Goal: Task Accomplishment & Management: Manage account settings

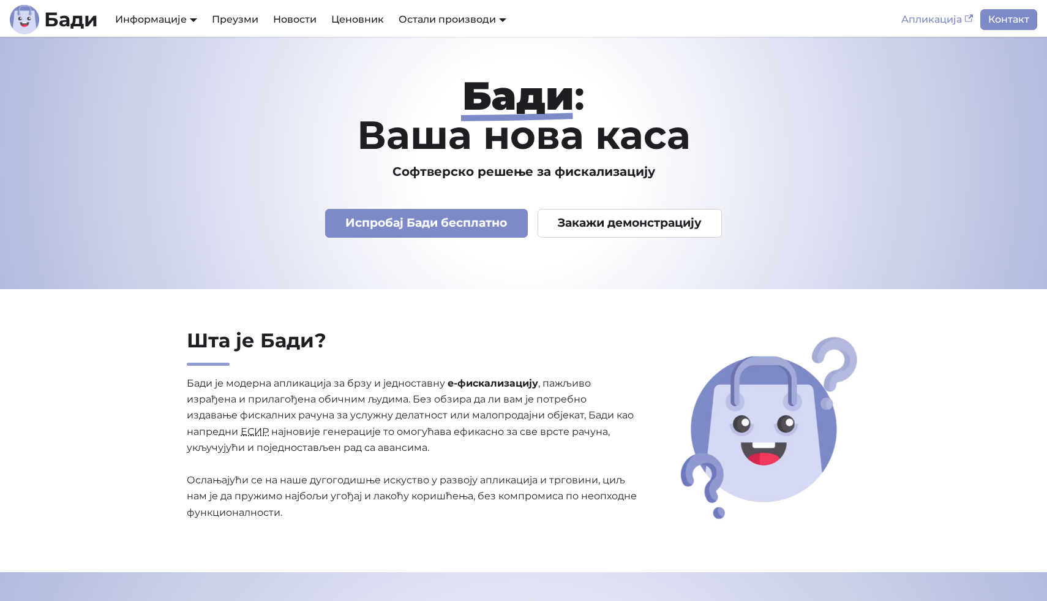
click at [945, 29] on link "Апликација" at bounding box center [937, 19] width 86 height 21
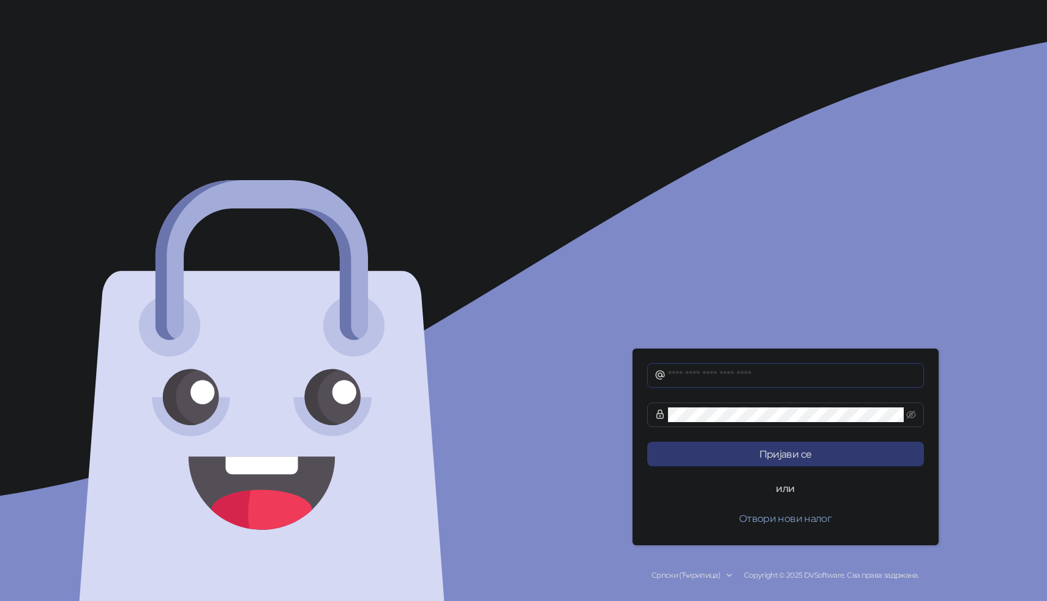
click at [808, 368] on input "text" at bounding box center [792, 375] width 249 height 15
click at [913, 414] on icon "eye-invisible" at bounding box center [911, 415] width 10 height 10
click at [913, 414] on icon "eye" at bounding box center [912, 414] width 10 height 7
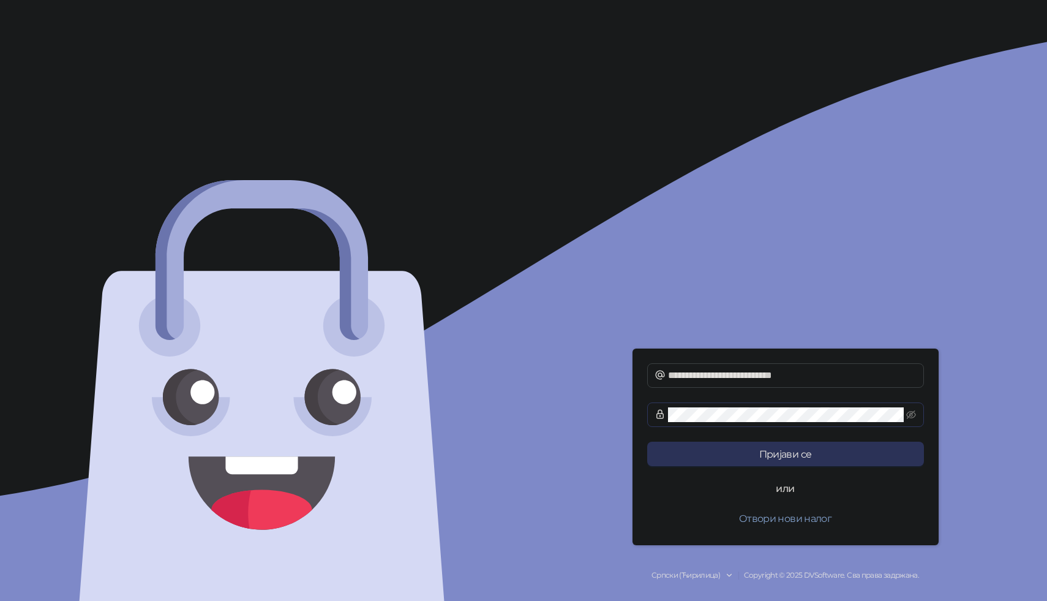
click at [887, 457] on button "Пријави се" at bounding box center [785, 453] width 277 height 24
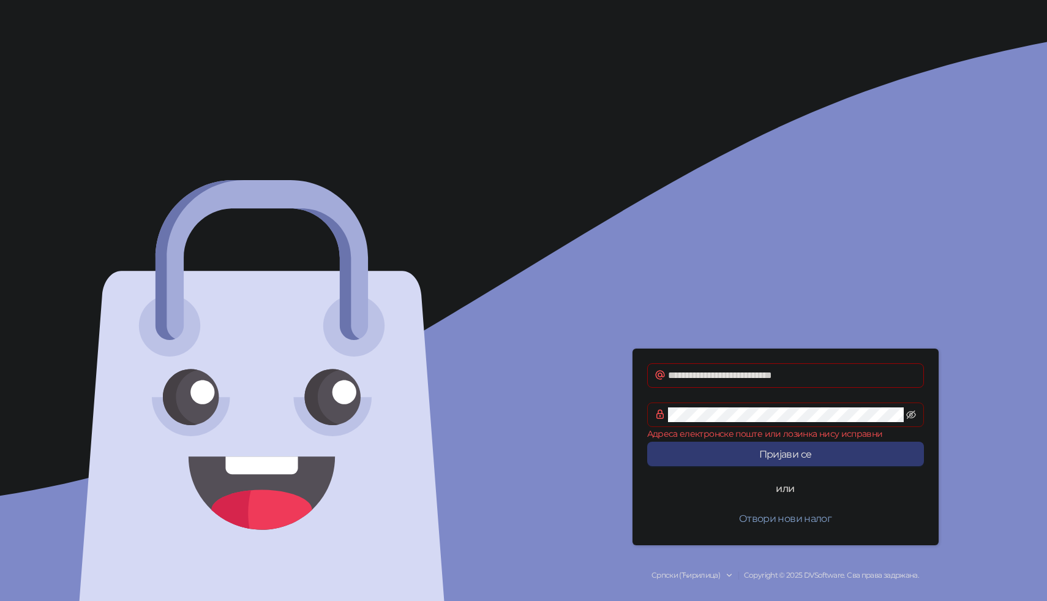
click at [909, 418] on icon "eye-invisible" at bounding box center [911, 415] width 10 height 10
click at [909, 418] on icon "eye" at bounding box center [911, 415] width 10 height 10
click at [879, 457] on button "Пријави се" at bounding box center [785, 453] width 277 height 24
click at [675, 376] on input "**********" at bounding box center [792, 375] width 249 height 15
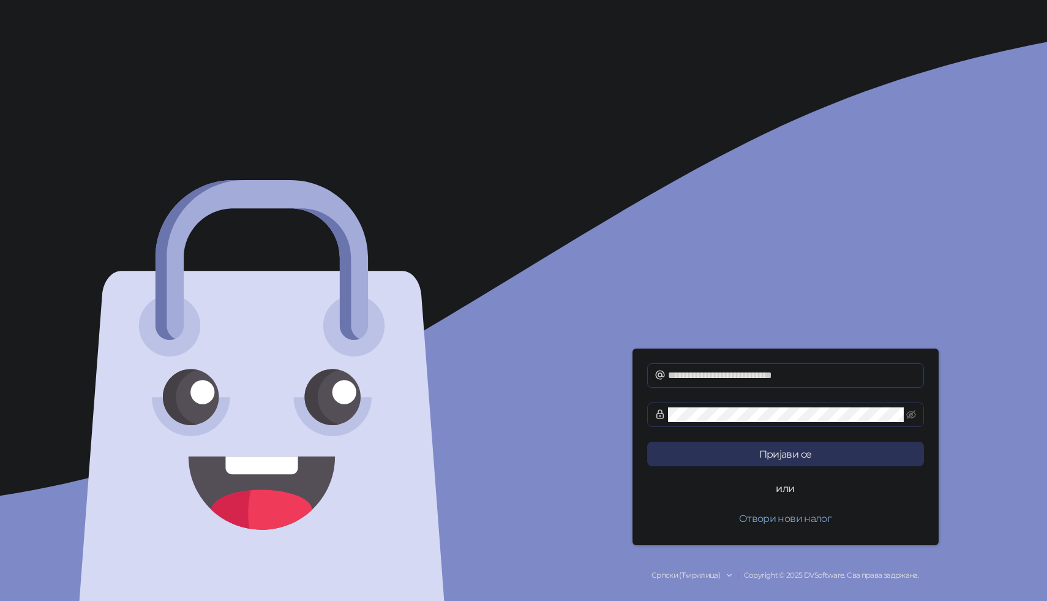
type input "**********"
click at [820, 451] on button "Пријави се" at bounding box center [785, 453] width 277 height 24
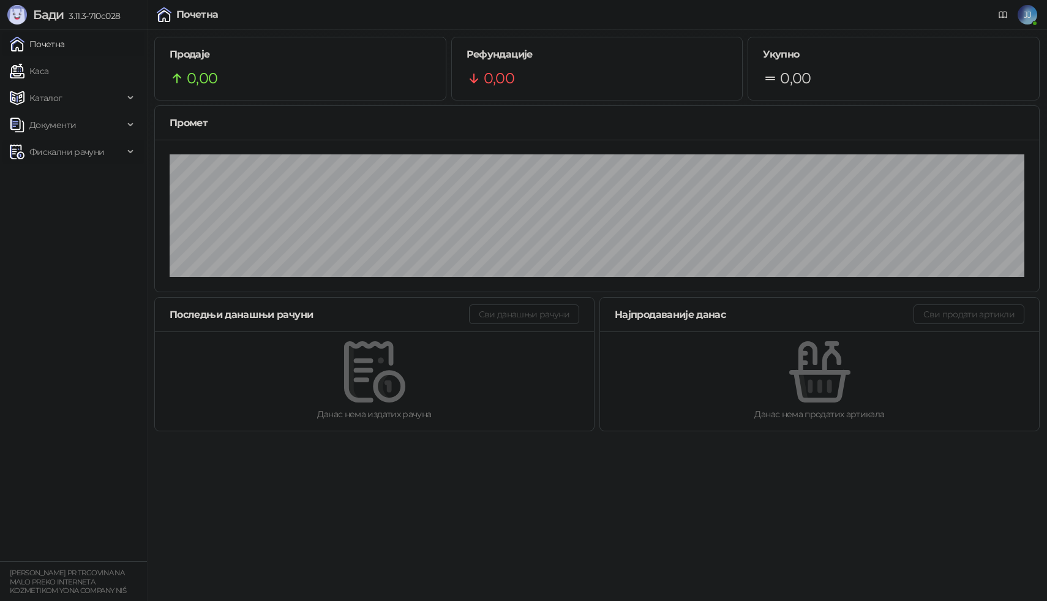
click at [98, 162] on span "Фискални рачуни" at bounding box center [66, 152] width 75 height 24
click at [58, 573] on small "JOVANA JOVANOVIĆ PR TRGOVINA NA MALO PREKO INTERNETA KOZMETIKOM YONA COMPANY NIŠ" at bounding box center [68, 581] width 117 height 26
click at [1027, 23] on span "JJ" at bounding box center [1028, 15] width 20 height 20
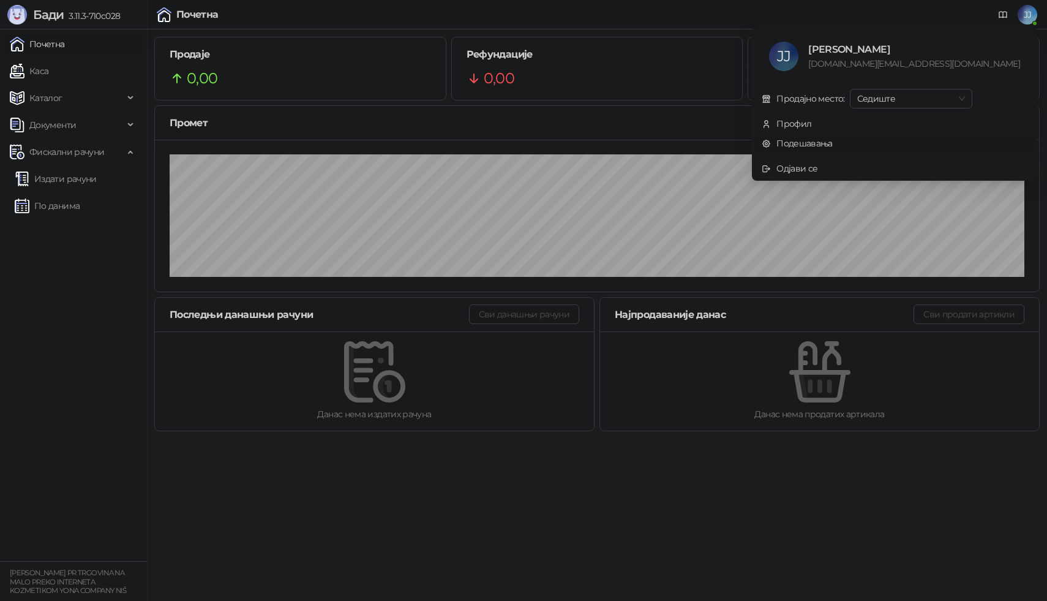
click at [833, 142] on link "Подешавања" at bounding box center [797, 143] width 71 height 11
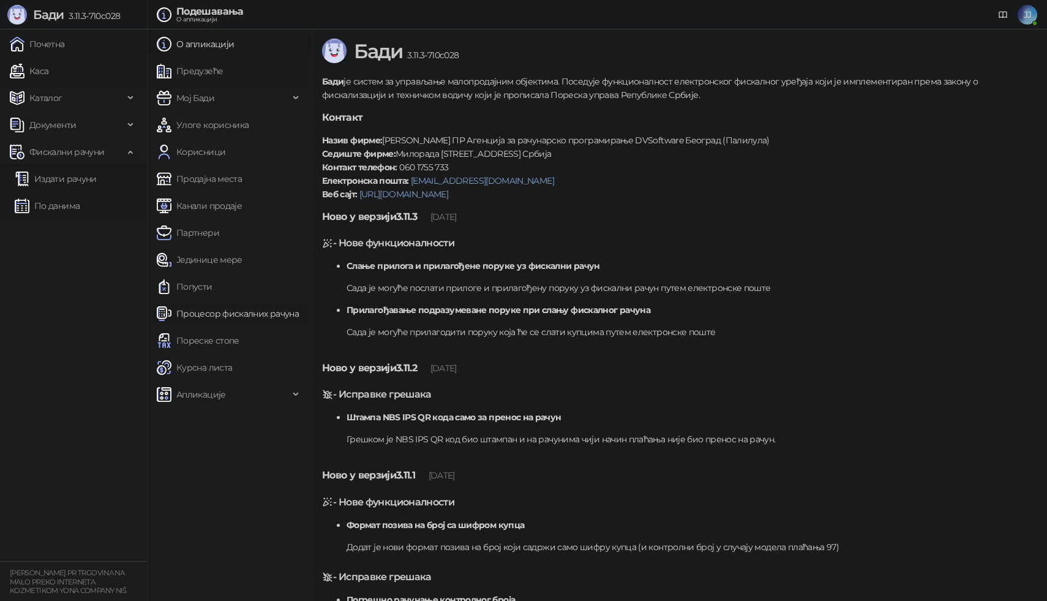
click at [210, 311] on link "Процесор фискалних рачуна" at bounding box center [228, 313] width 142 height 24
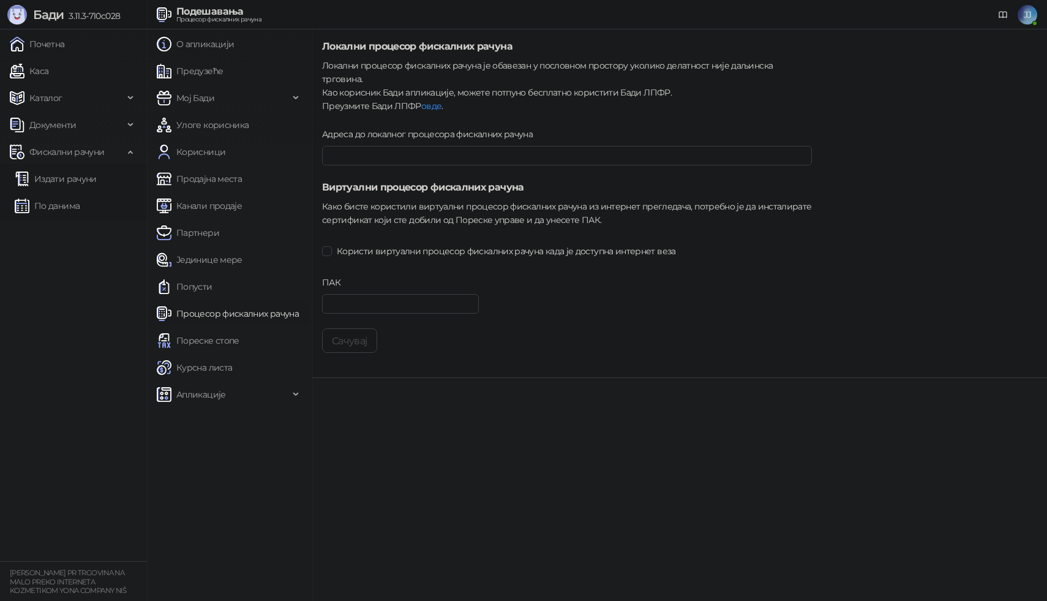
type input "**********"
click at [407, 244] on span "Користи виртуални процесор фискалних рачуна када је доступна интернет веза" at bounding box center [506, 250] width 349 height 13
click at [391, 294] on input "ПАК" at bounding box center [400, 304] width 157 height 20
type input "******"
click at [327, 332] on button "Сачувај" at bounding box center [349, 340] width 55 height 24
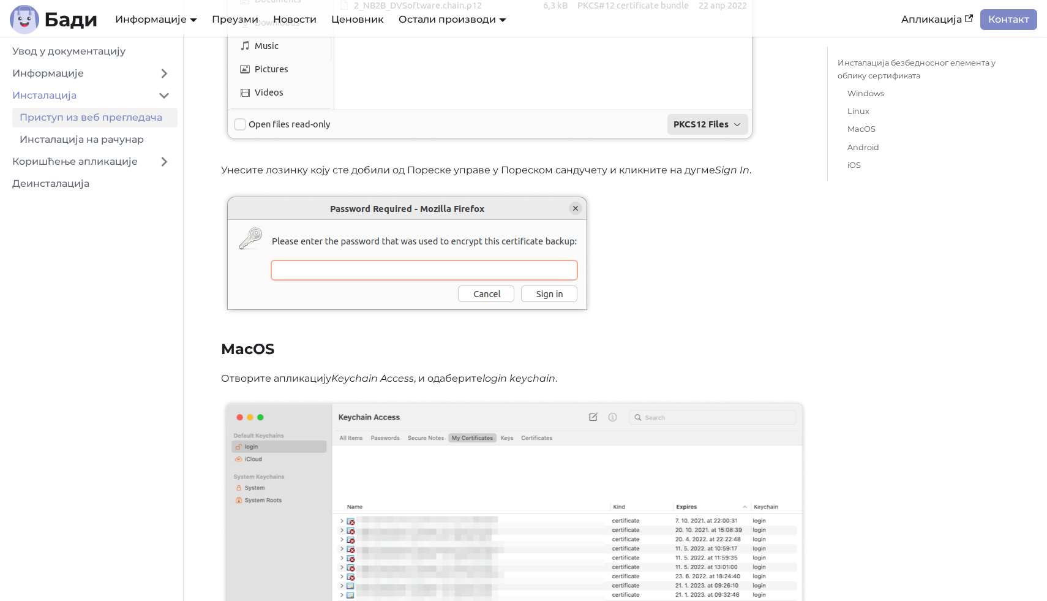
scroll to position [4736, 0]
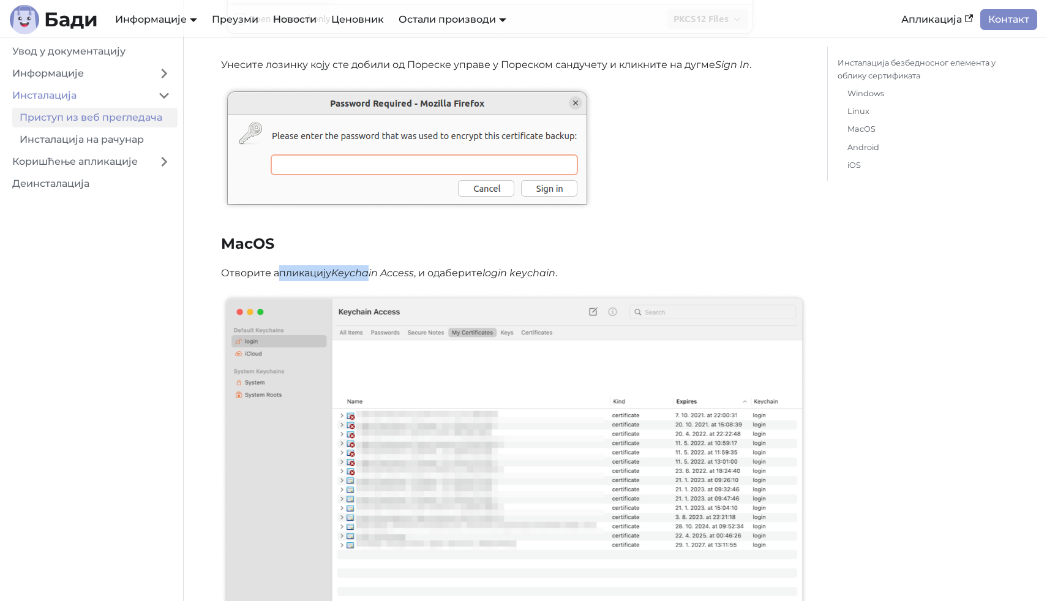
drag, startPoint x: 277, startPoint y: 271, endPoint x: 367, endPoint y: 268, distance: 90.1
click at [367, 268] on p "Отворите апликацију Keychain Access , и одаберите login keychain ." at bounding box center [514, 273] width 587 height 16
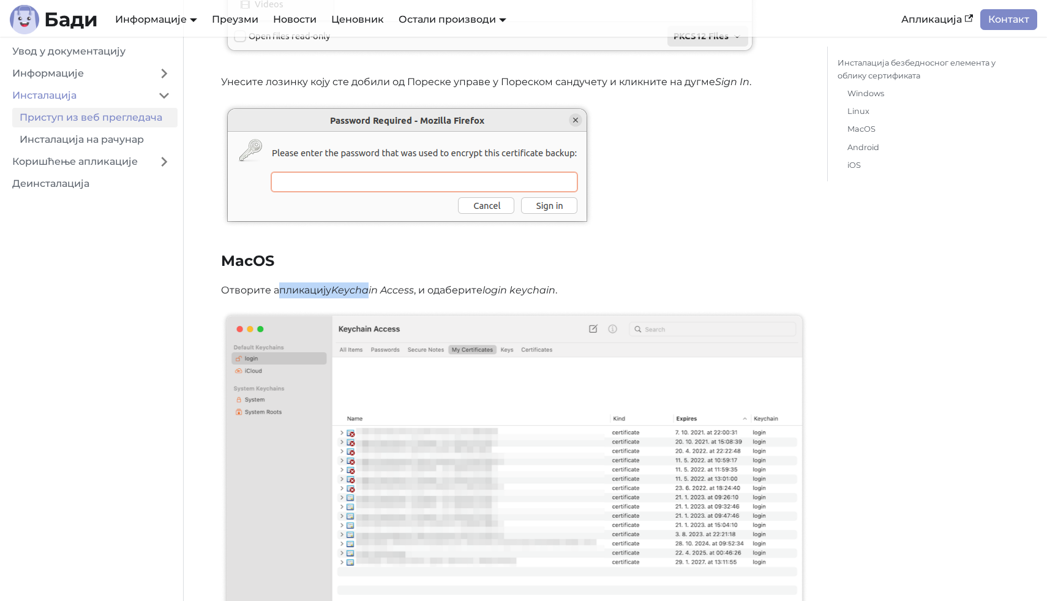
scroll to position [4720, 0]
click at [367, 283] on em "Keychain Access" at bounding box center [372, 289] width 83 height 12
drag, startPoint x: 367, startPoint y: 282, endPoint x: 507, endPoint y: 285, distance: 140.3
click at [507, 285] on p "Отворите апликацију Keychain Access , и одаберите login keychain ." at bounding box center [514, 289] width 587 height 16
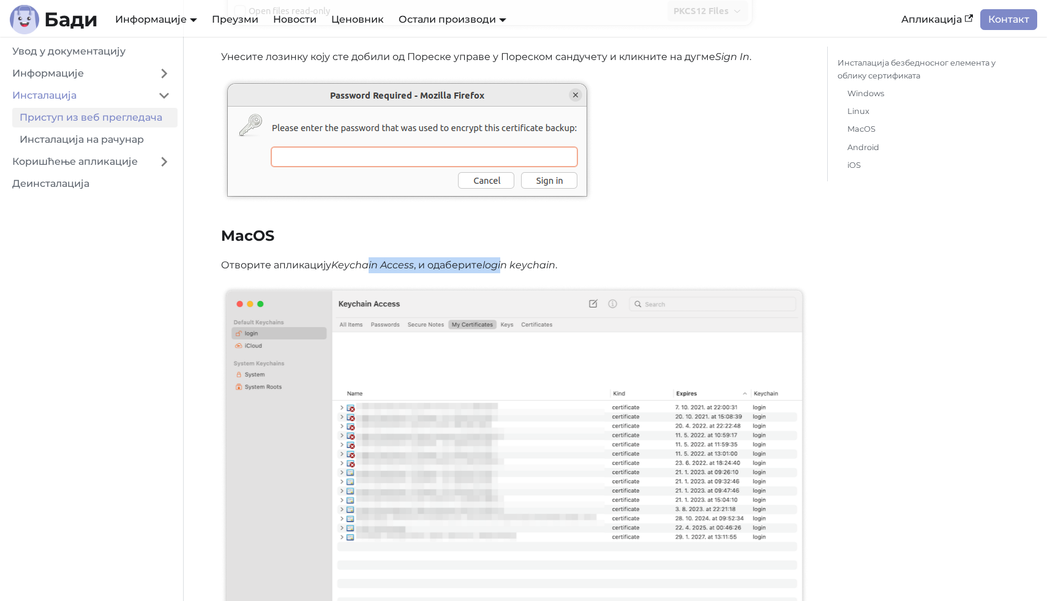
scroll to position [4748, 0]
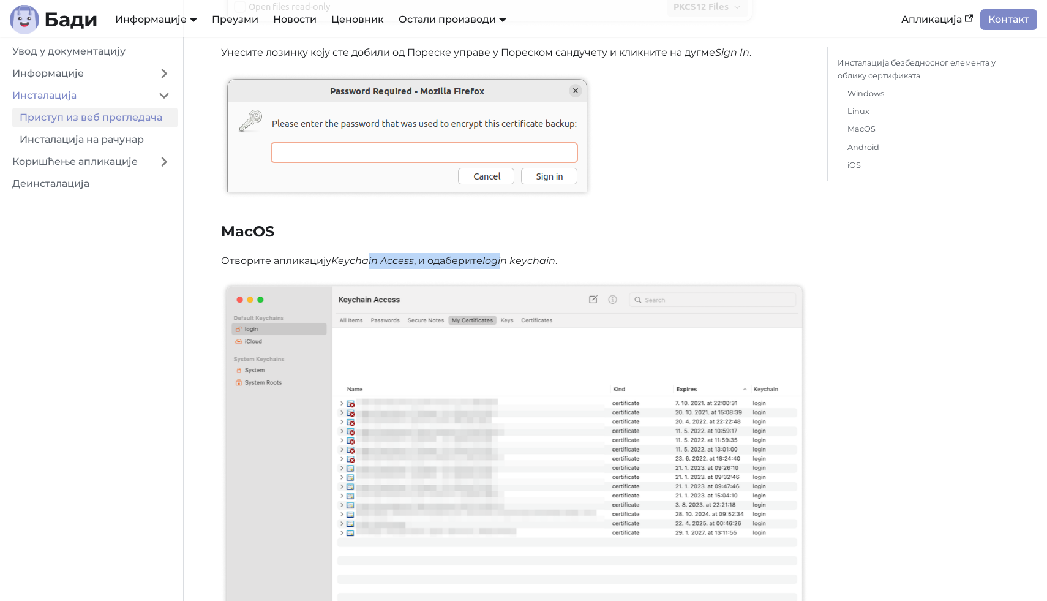
click at [491, 255] on em "login keychain" at bounding box center [518, 261] width 73 height 12
drag, startPoint x: 486, startPoint y: 255, endPoint x: 557, endPoint y: 261, distance: 71.3
click at [555, 261] on em "login keychain" at bounding box center [518, 261] width 73 height 12
copy em "login keychain"
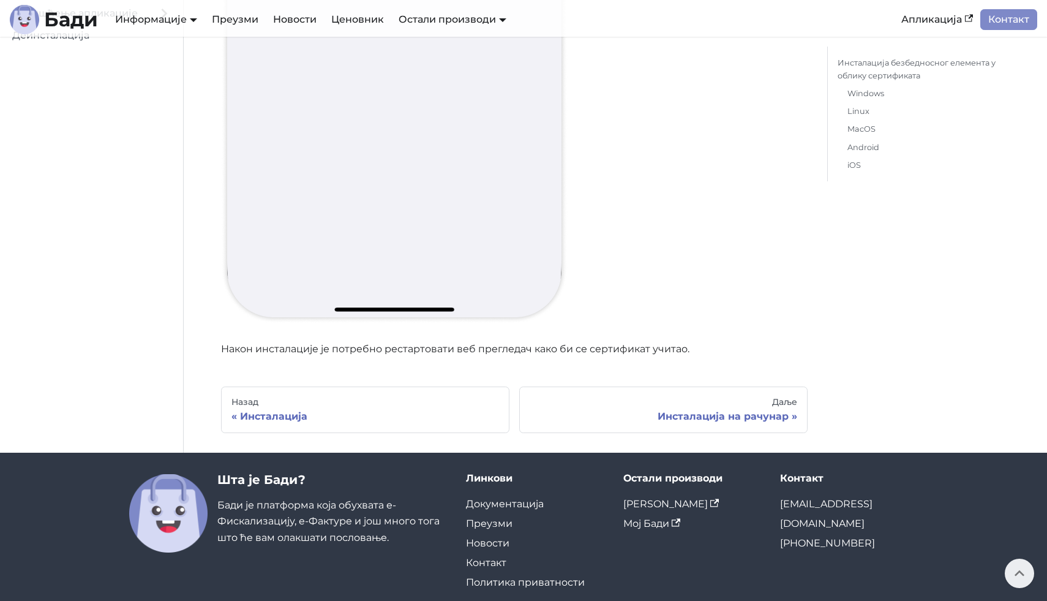
scroll to position [15157, 0]
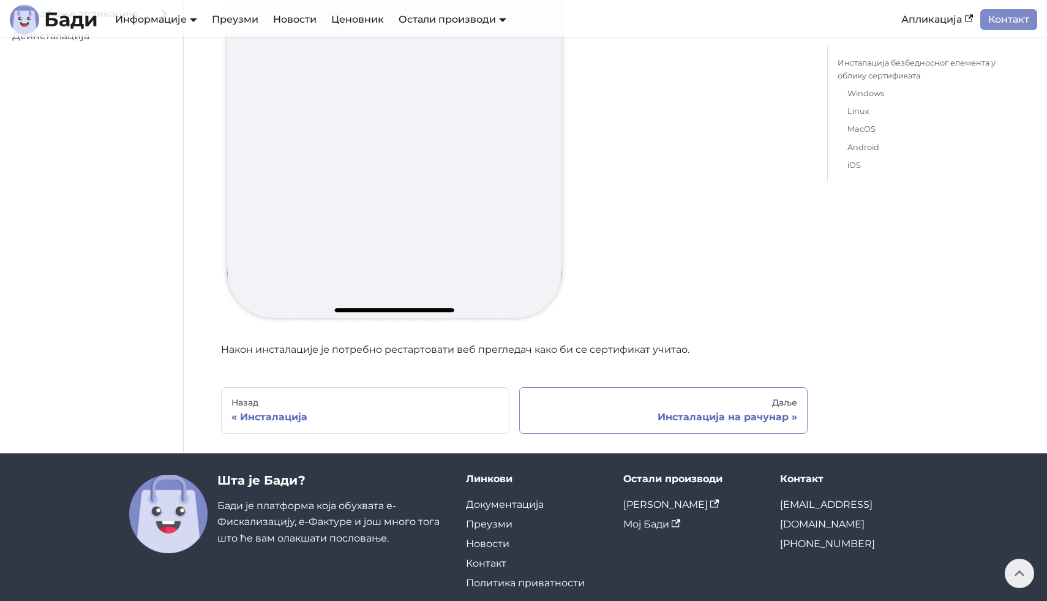
click at [637, 397] on div "Даље" at bounding box center [664, 402] width 268 height 11
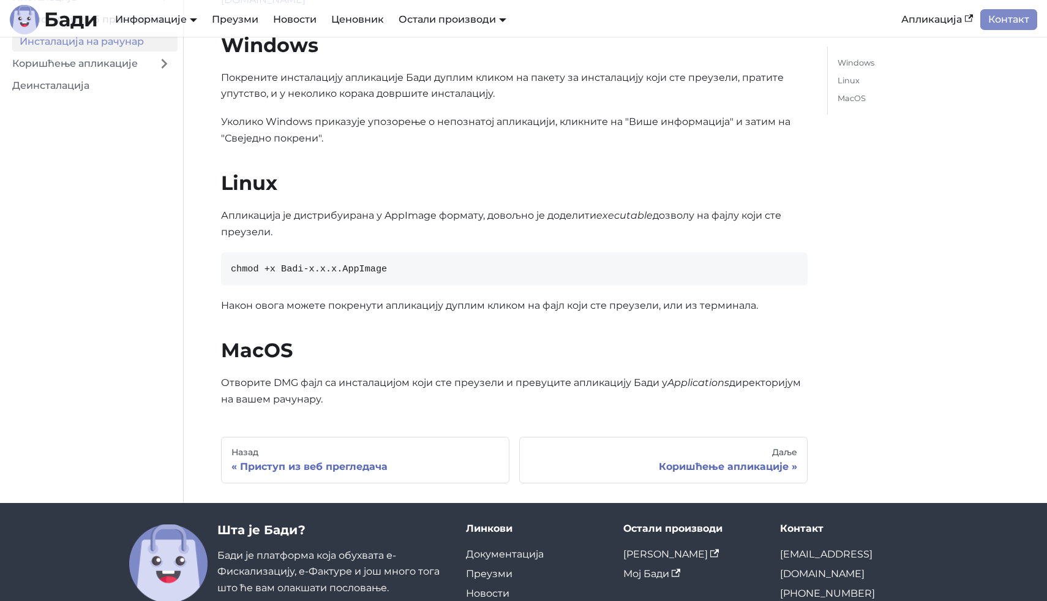
scroll to position [195, 0]
click at [456, 467] on div "Приступ из веб прегледача" at bounding box center [365, 466] width 268 height 12
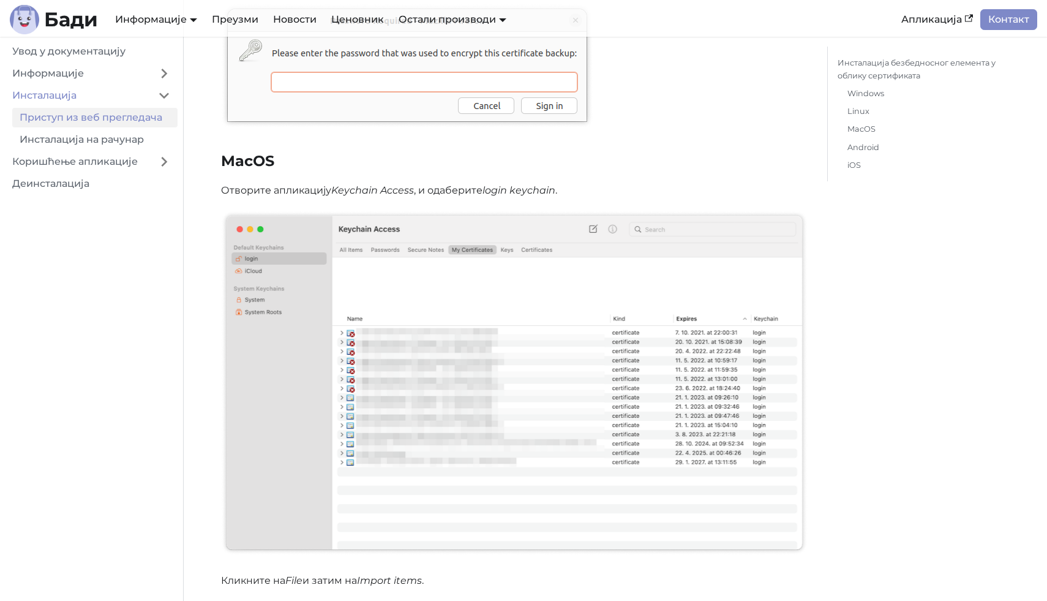
scroll to position [4827, 0]
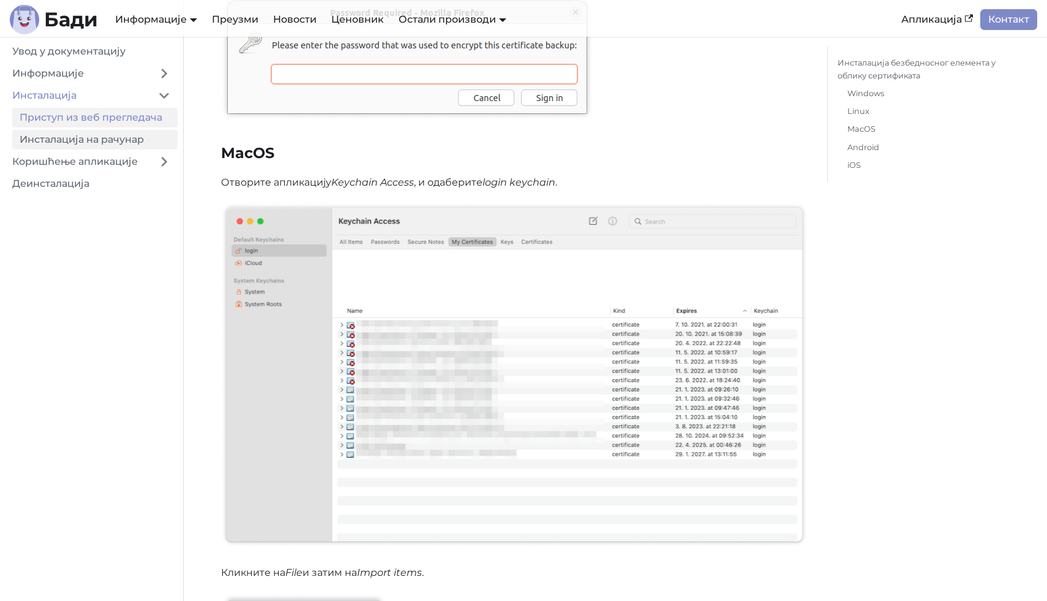
click at [117, 137] on link "Инсталација на рачунар" at bounding box center [94, 140] width 165 height 20
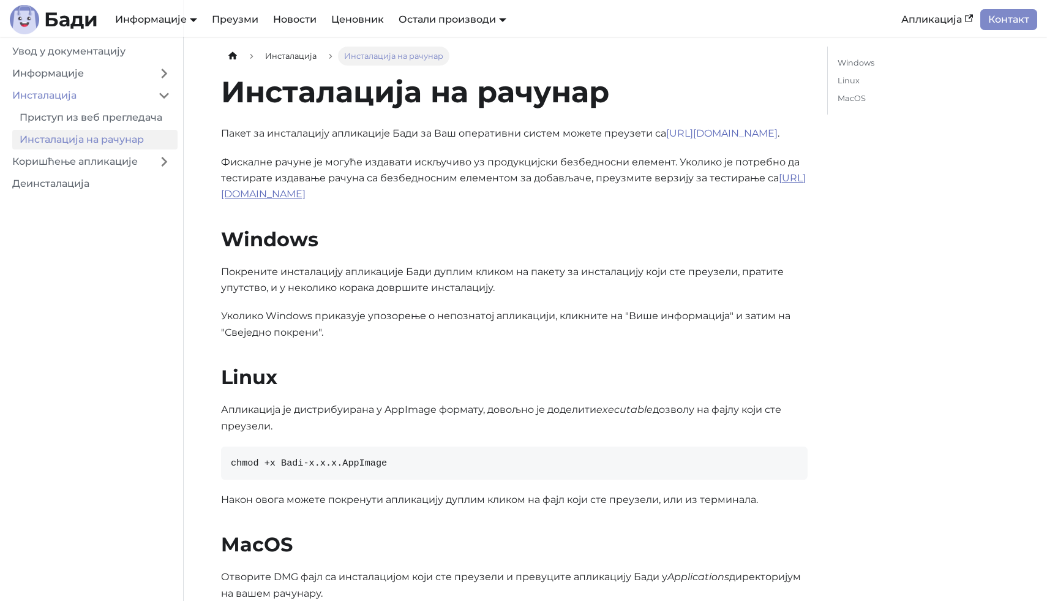
click at [321, 195] on link "https://badi.rs/download-sandbox/" at bounding box center [513, 186] width 585 height 28
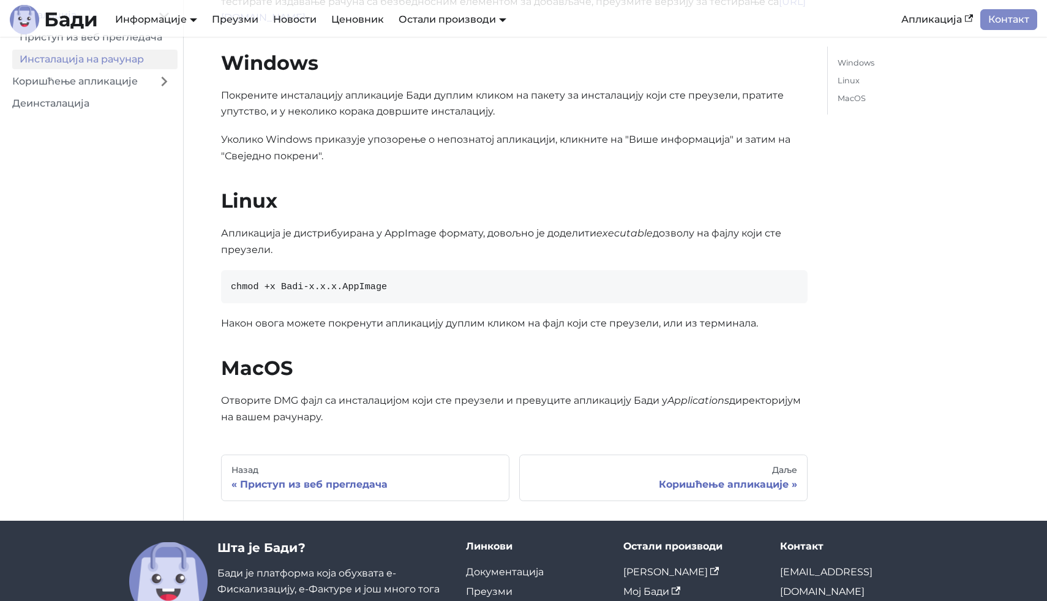
scroll to position [282, 0]
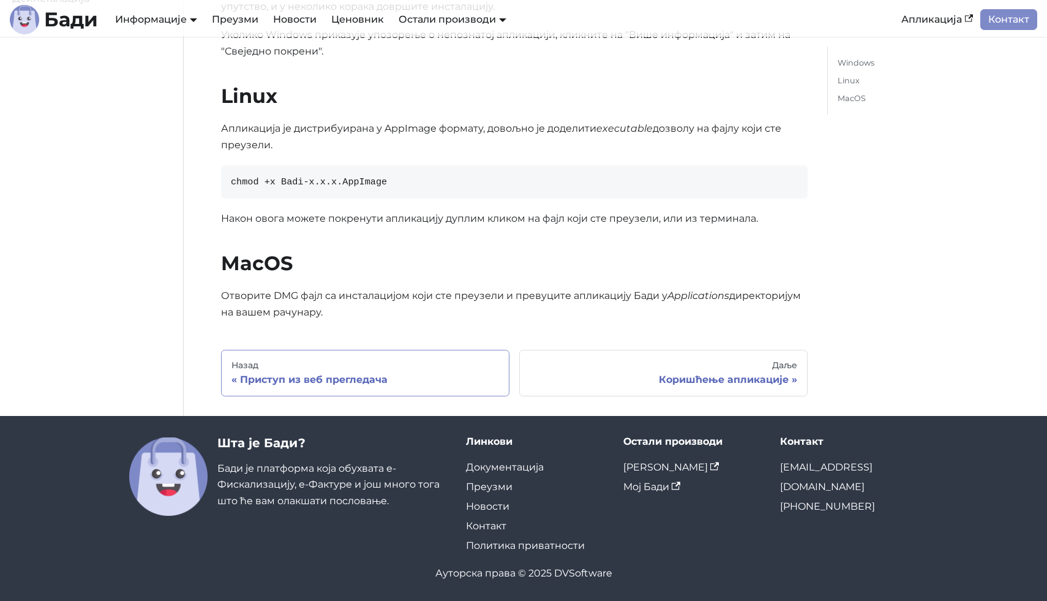
click at [326, 379] on div "Приступ из веб прегледача" at bounding box center [365, 380] width 268 height 12
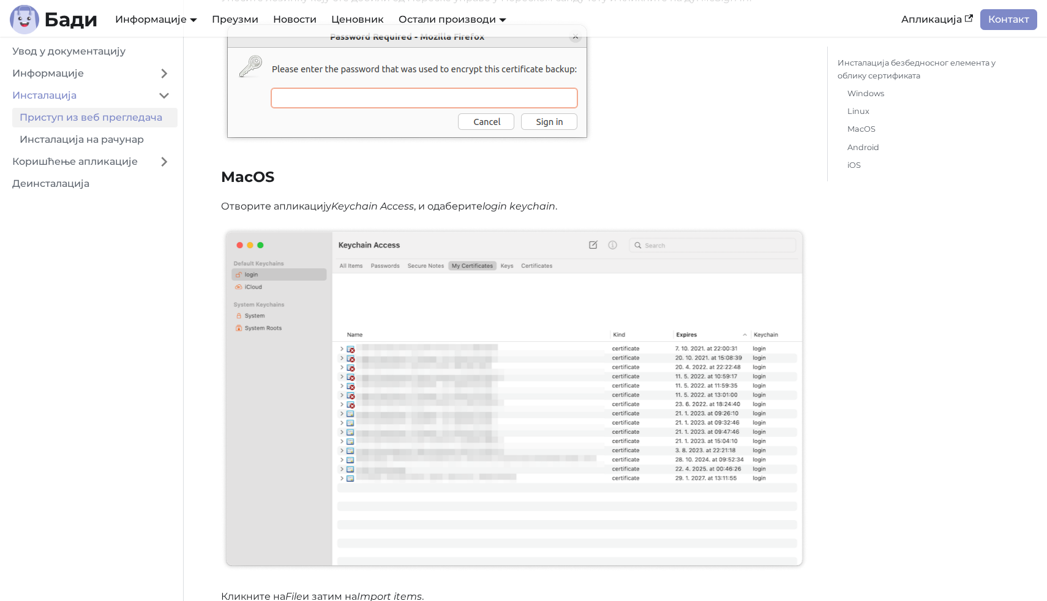
scroll to position [4838, 0]
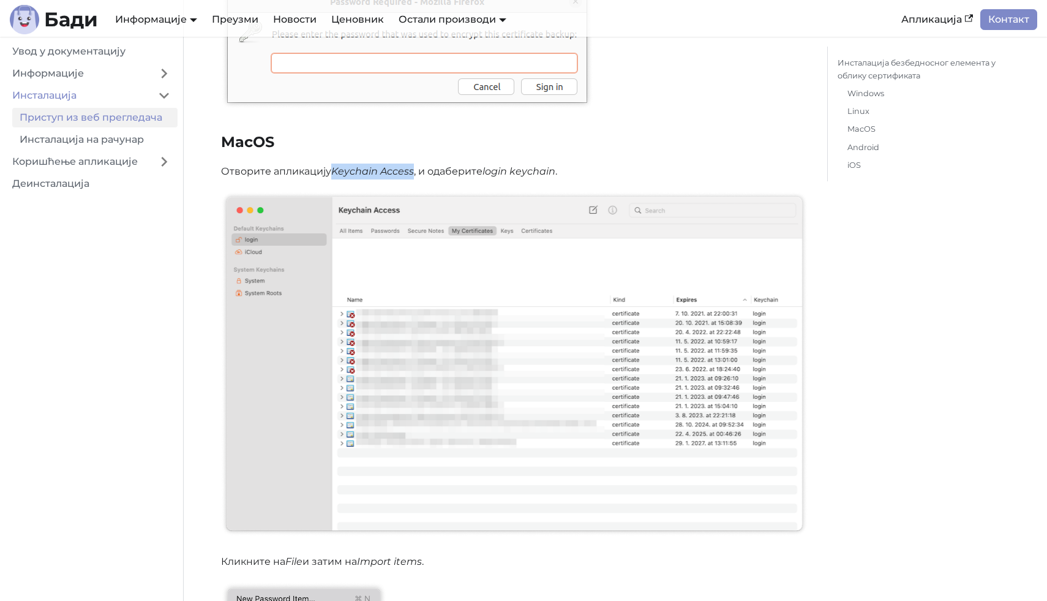
drag, startPoint x: 332, startPoint y: 167, endPoint x: 416, endPoint y: 167, distance: 83.3
click at [416, 167] on p "Отворите апликацију Keychain Access , и одаберите login keychain ." at bounding box center [514, 171] width 587 height 16
copy em "Keychain Access"
